Goal: Transaction & Acquisition: Book appointment/travel/reservation

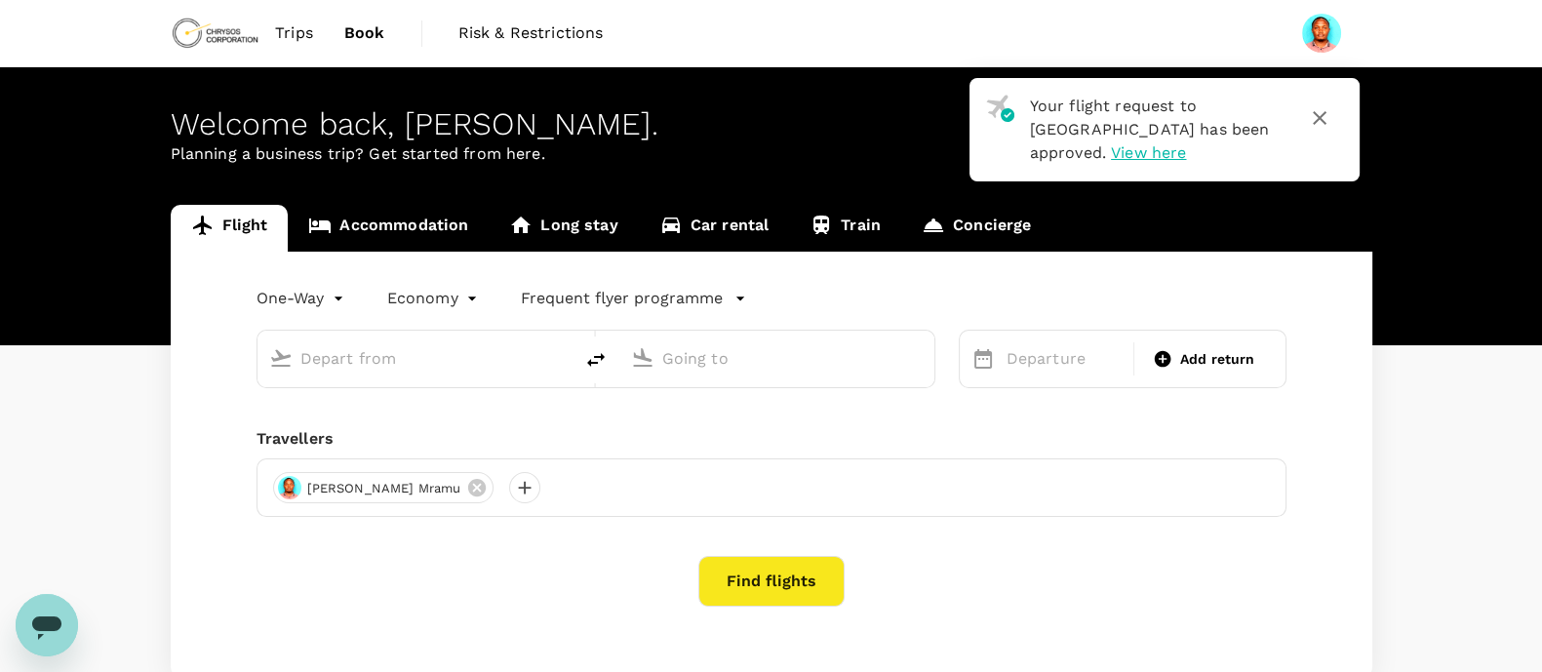
type input "roundtrip"
type input "Mwanza International Airport (MWZ)"
type input "Julius Nyerere Intl (DAR)"
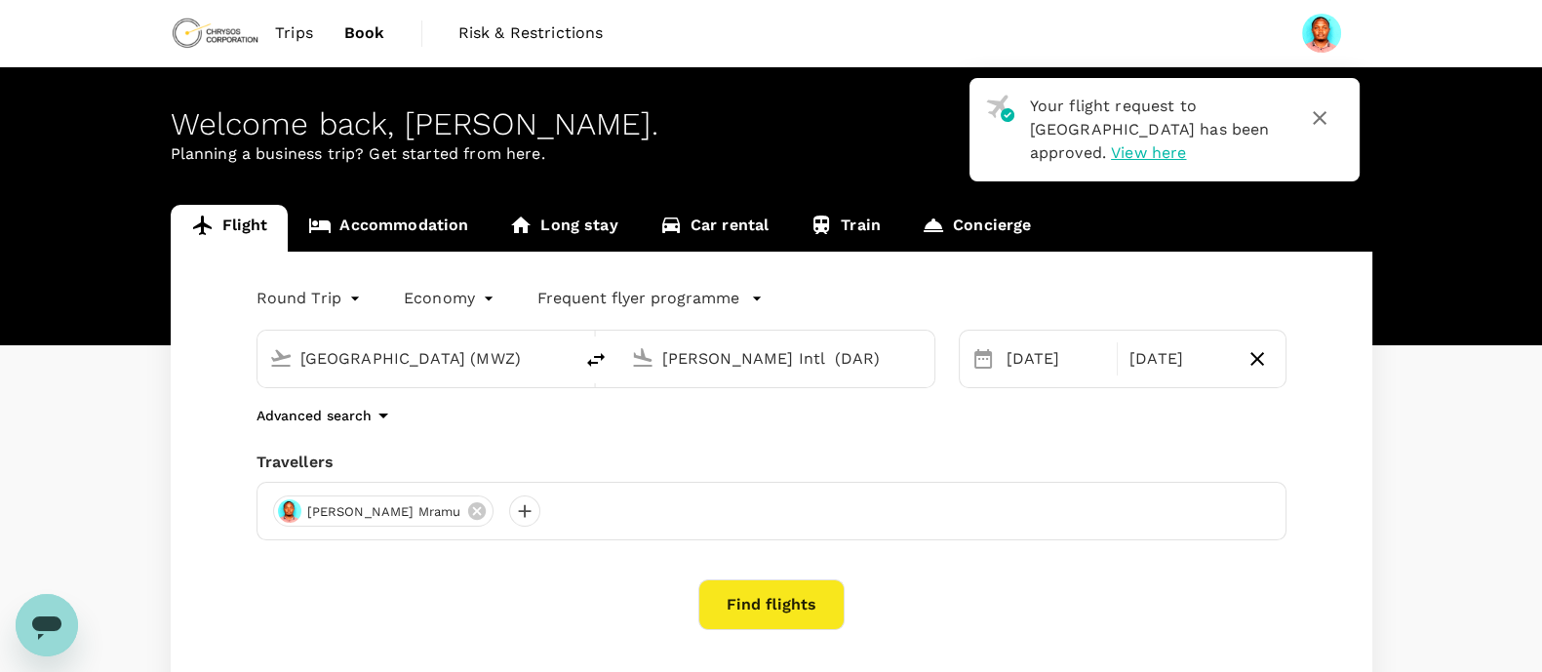
click at [1312, 109] on icon "button" at bounding box center [1319, 117] width 23 height 23
